Goal: Information Seeking & Learning: Find specific fact

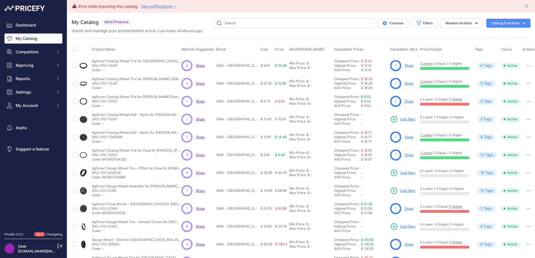
click at [467, 8] on div "Error while importing the catalog See notifications > Close" at bounding box center [301, 6] width 459 height 8
click at [469, 26] on button "Massive Actions" at bounding box center [461, 23] width 42 height 10
click at [517, 35] on div "My Catalog 4830 Products" at bounding box center [301, 180] width 459 height 325
click at [523, 25] on button "Catalog Functions" at bounding box center [508, 23] width 44 height 9
click at [493, 56] on link "Update Catalog" at bounding box center [498, 55] width 63 height 10
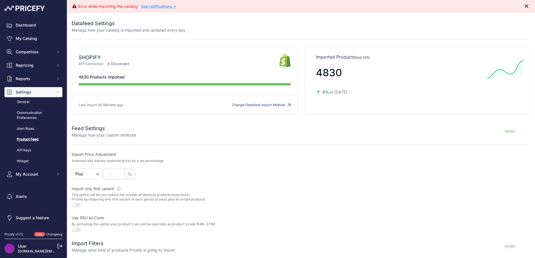
click at [525, 5] on icon "Close" at bounding box center [526, 5] width 3 height 3
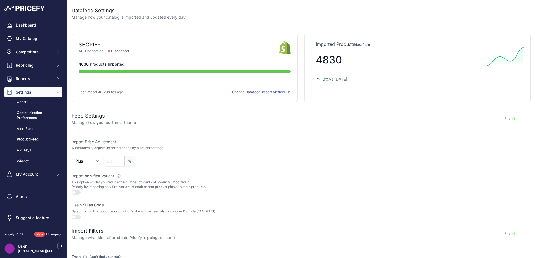
click at [379, 166] on div at bounding box center [417, 153] width 228 height 28
click at [48, 41] on link "My Catalog" at bounding box center [33, 39] width 58 height 10
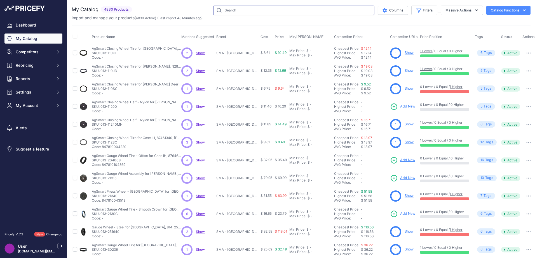
click at [270, 12] on input "text" at bounding box center [293, 11] width 161 height 10
type input "raptor draper belt"
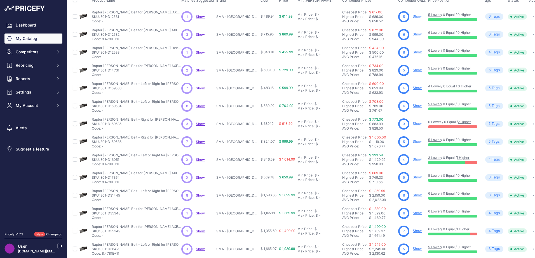
scroll to position [82, 0]
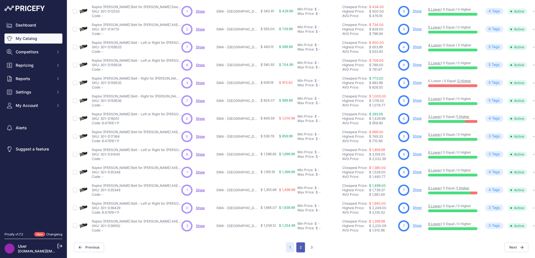
click at [301, 245] on button "2" at bounding box center [300, 248] width 9 height 10
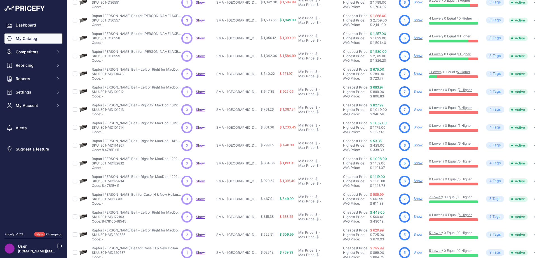
scroll to position [56, 0]
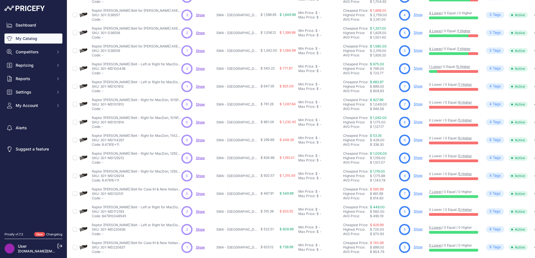
drag, startPoint x: 470, startPoint y: 143, endPoint x: 243, endPoint y: 143, distance: 227.6
click at [243, 143] on td "SMA - [GEOGRAPHIC_DATA], [GEOGRAPHIC_DATA]" at bounding box center [237, 140] width 44 height 18
drag, startPoint x: 363, startPoint y: 143, endPoint x: 415, endPoint y: 141, distance: 52.3
click at [415, 141] on tr "Raptor Draper Belt - Right for MacDon, 114267, Case IH & New Holland, 338361A1 …" at bounding box center [307, 140] width 471 height 18
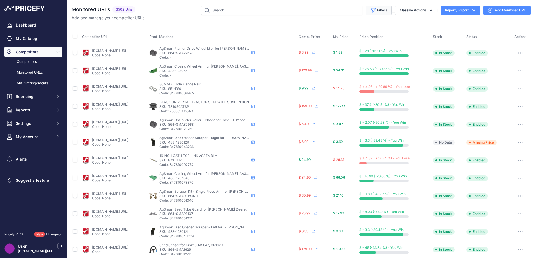
click at [376, 11] on button "Filters" at bounding box center [378, 11] width 26 height 10
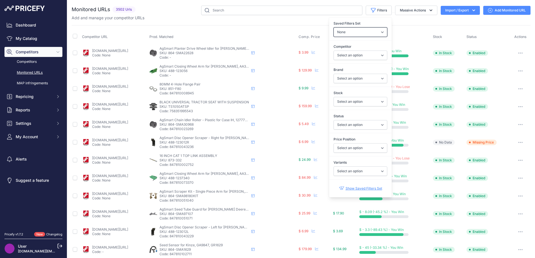
click at [361, 30] on select "None Competitors Cheaper Than Me Competitors Products Out Of Stock Competitors …" at bounding box center [360, 32] width 54 height 10
click at [363, 58] on select "Select an option abilenemachine.com agristoreusa.com agrisupply.com agspray.com…" at bounding box center [360, 56] width 54 height 10
select select "21789"
click at [333, 51] on select "Select an option abilenemachine.com agristoreusa.com agrisupply.com agspray.com…" at bounding box center [360, 56] width 54 height 10
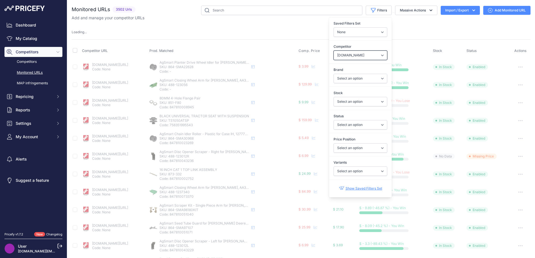
select select "21789"
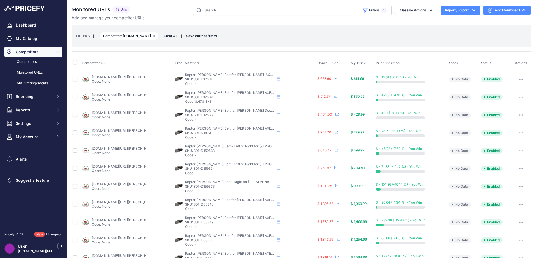
click at [484, 42] on div "FILTERS | Competitor: tiredirontractorparts.com Remove filter option Clear All …" at bounding box center [301, 36] width 450 height 15
click at [22, 37] on link "My Catalog" at bounding box center [33, 39] width 58 height 10
